Goal: Book appointment/travel/reservation

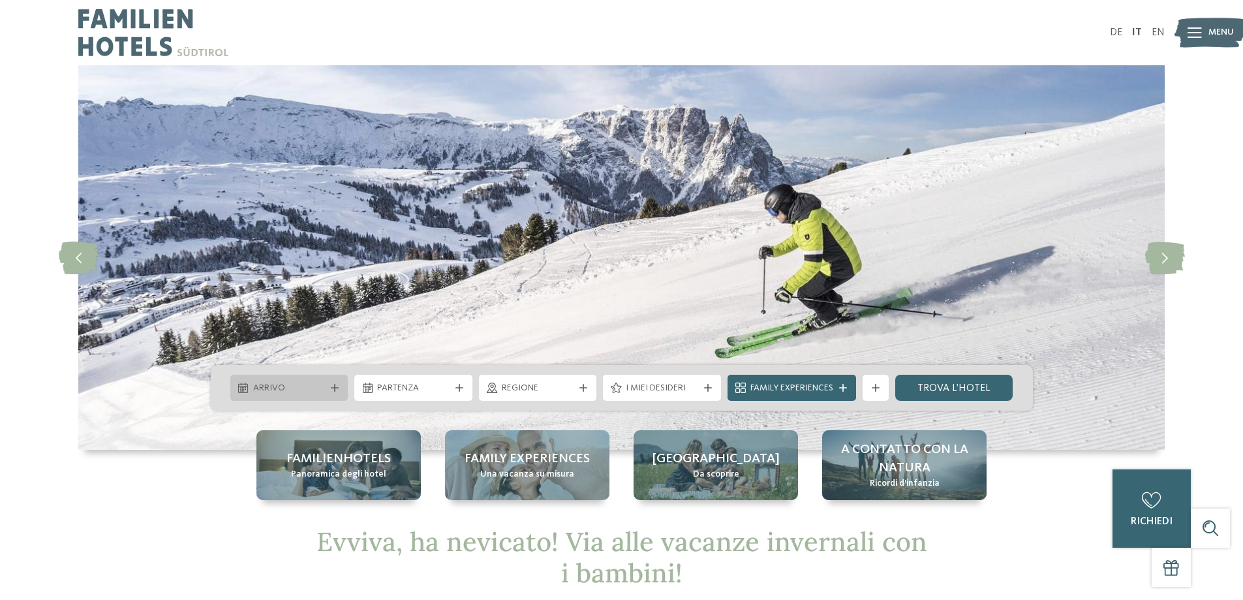
click at [315, 391] on span "Arrivo" at bounding box center [289, 388] width 72 height 13
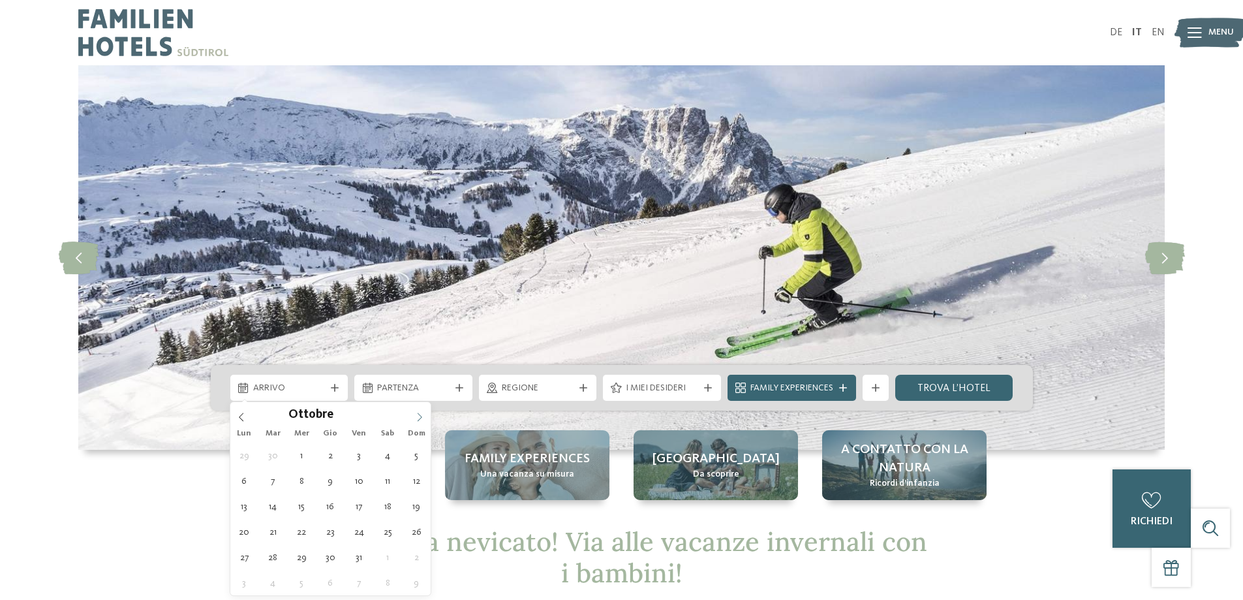
click at [412, 413] on span at bounding box center [419, 413] width 22 height 22
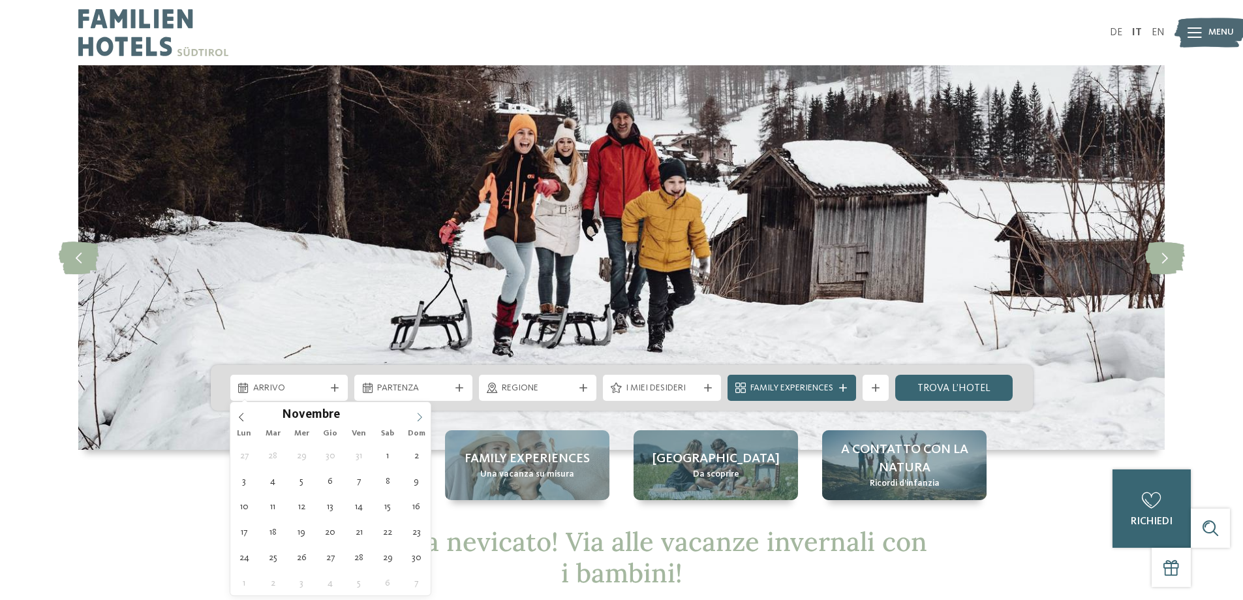
click at [412, 413] on span at bounding box center [419, 413] width 22 height 22
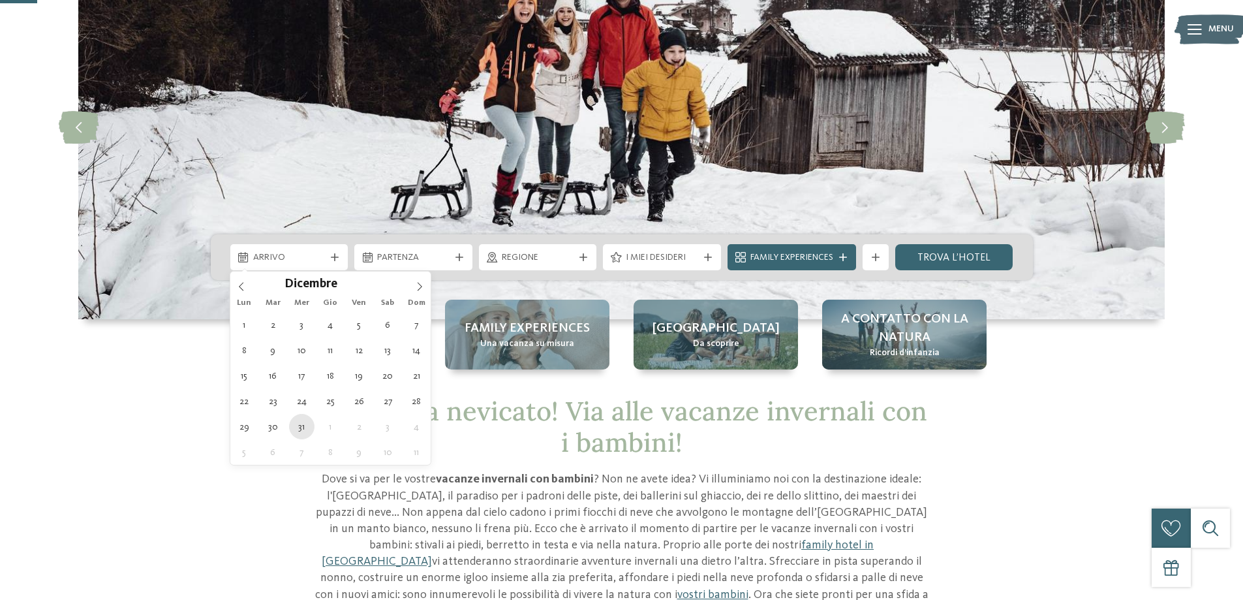
type div "31.12.2025"
type input "****"
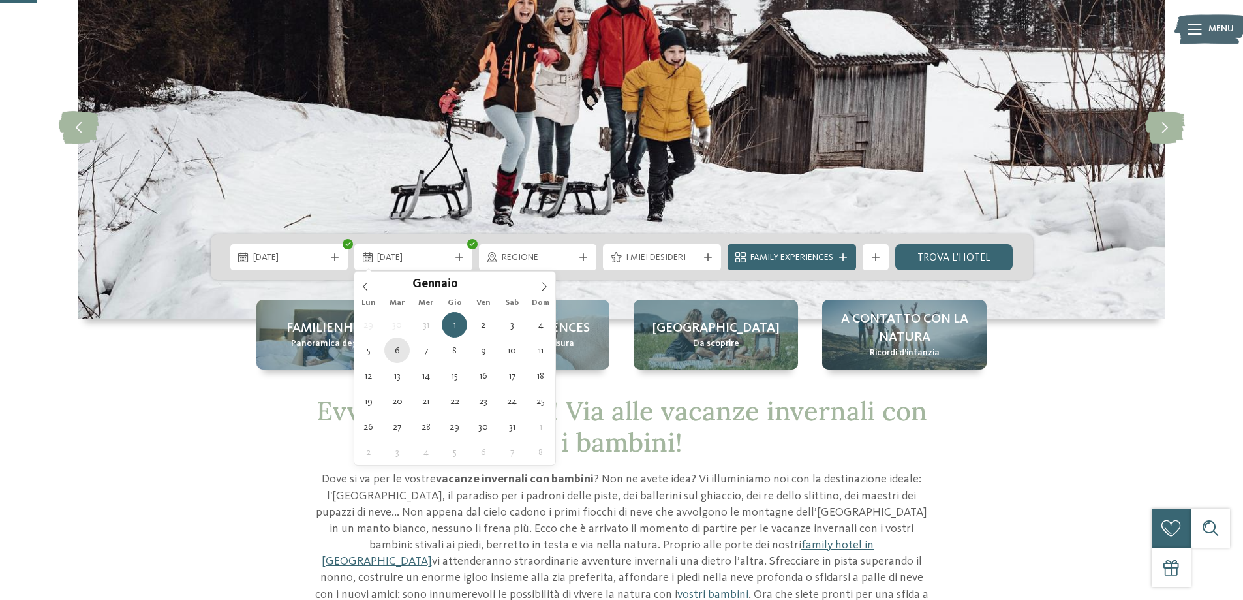
type div "06.01.2026"
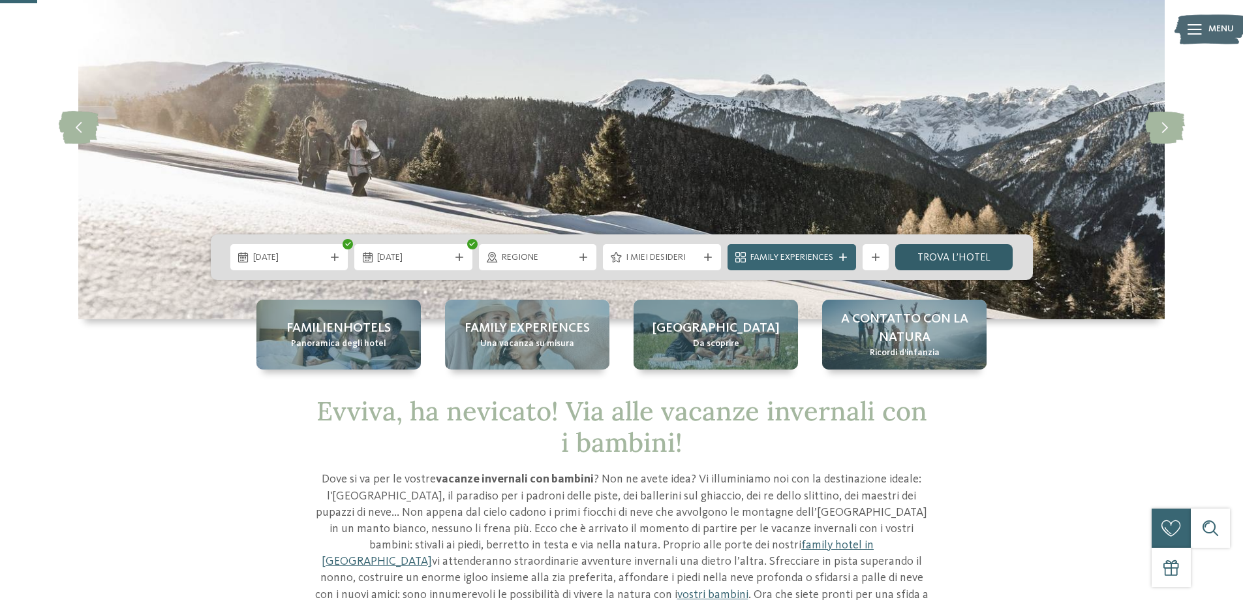
click at [954, 260] on link "trova l’hotel" at bounding box center [954, 257] width 118 height 26
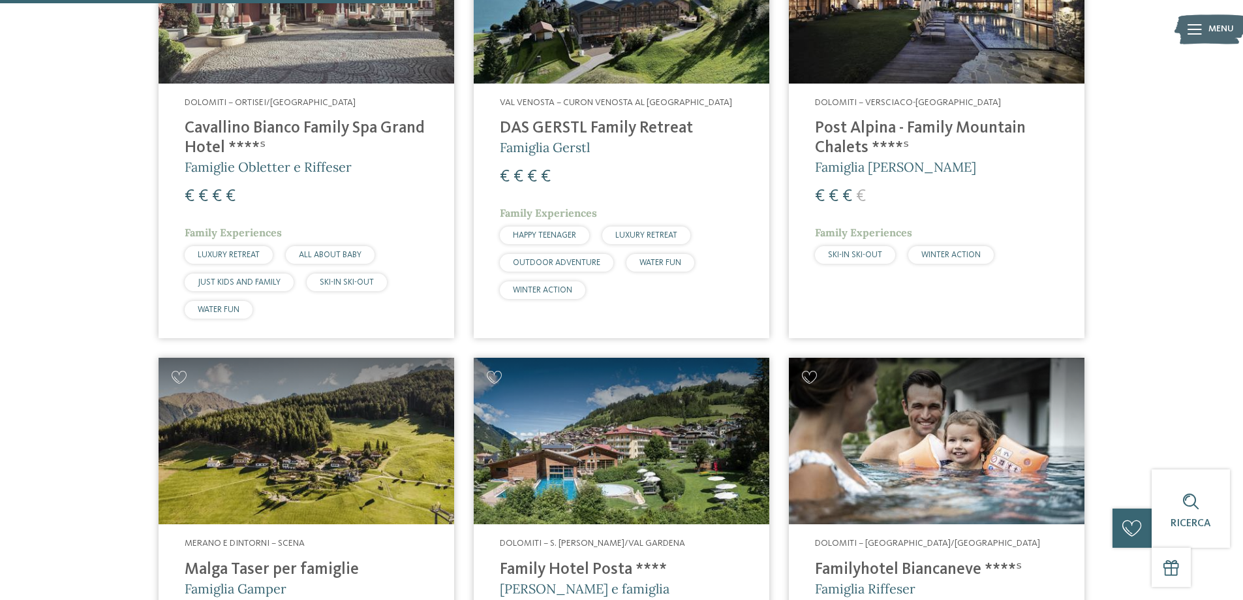
scroll to position [1294, 0]
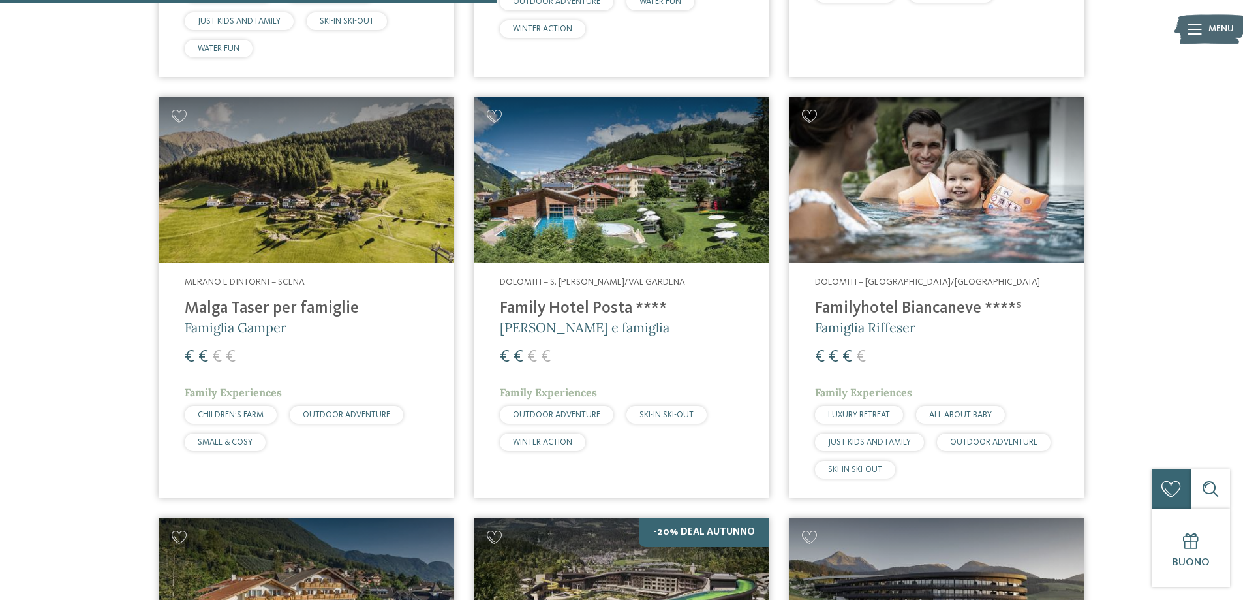
click at [318, 299] on h4 "Malga Taser per famiglie" at bounding box center [306, 309] width 243 height 20
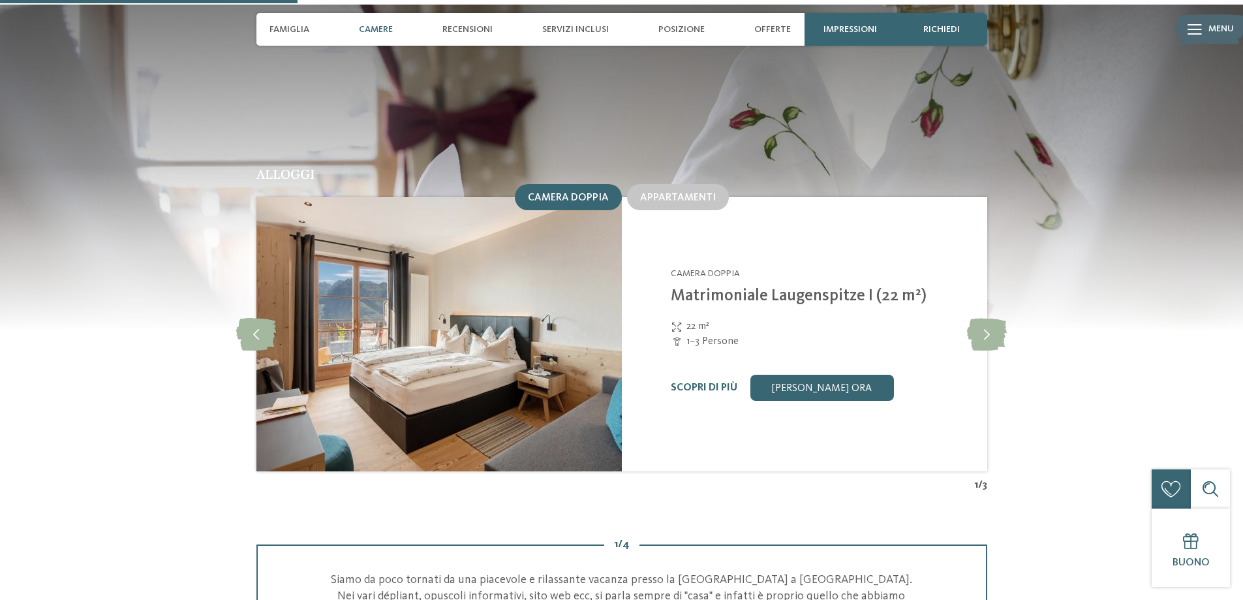
scroll to position [1305, 0]
